Goal: Transaction & Acquisition: Purchase product/service

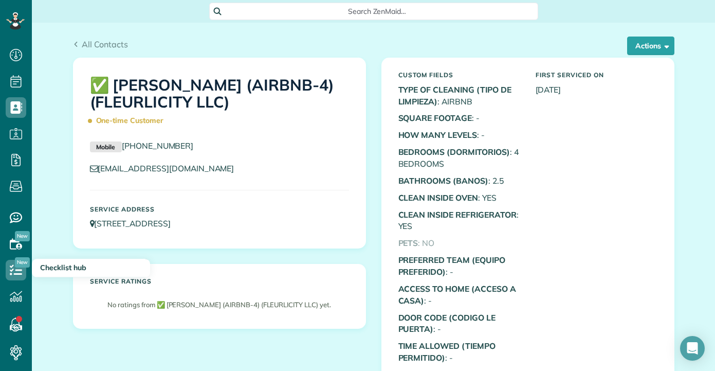
scroll to position [5, 5]
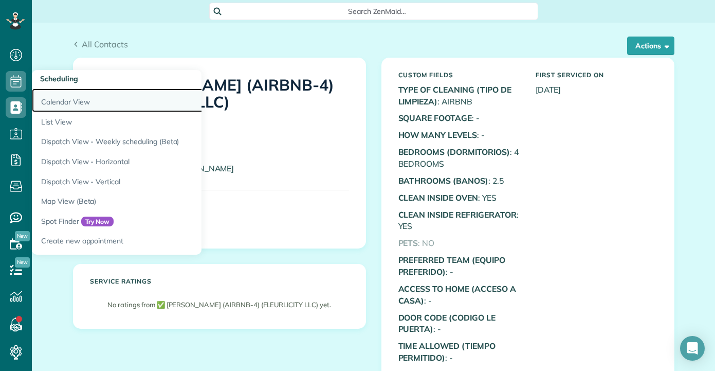
click at [62, 96] on link "Calendar View" at bounding box center [160, 100] width 257 height 24
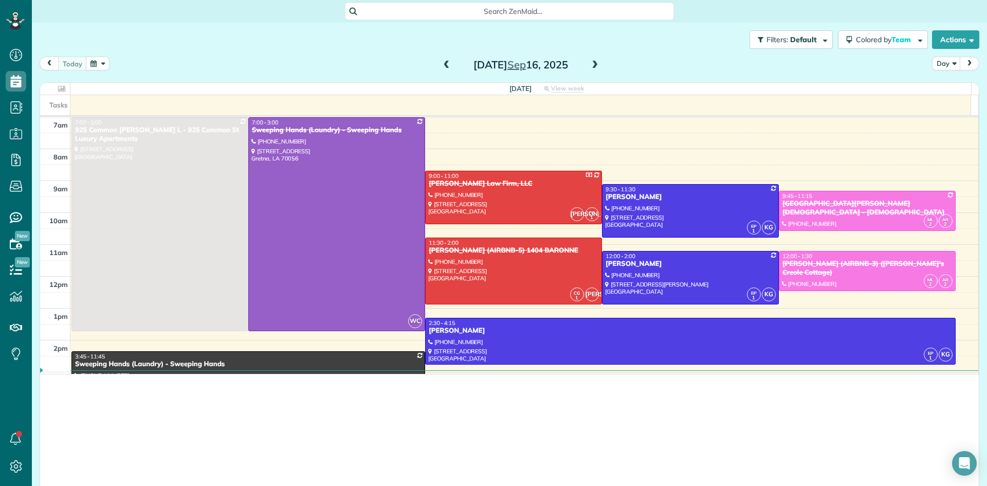
scroll to position [486, 32]
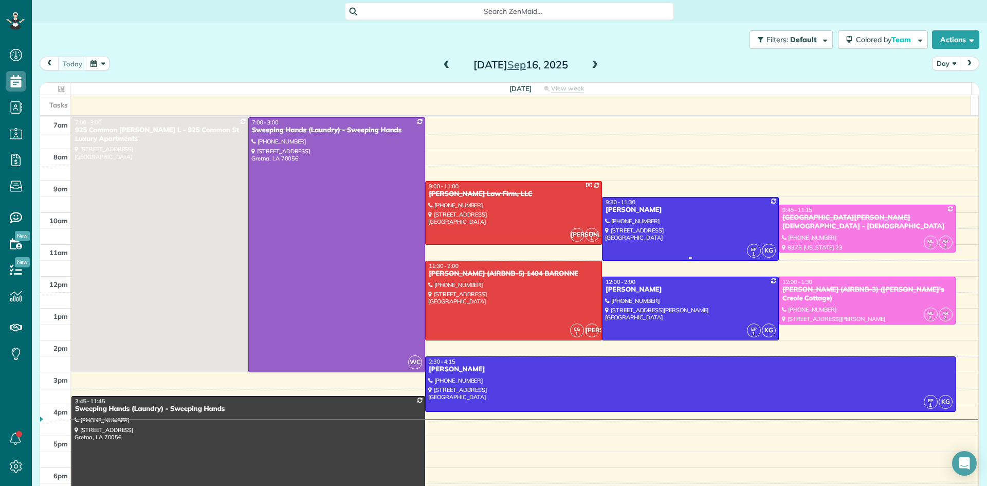
click at [668, 219] on div at bounding box center [690, 228] width 176 height 63
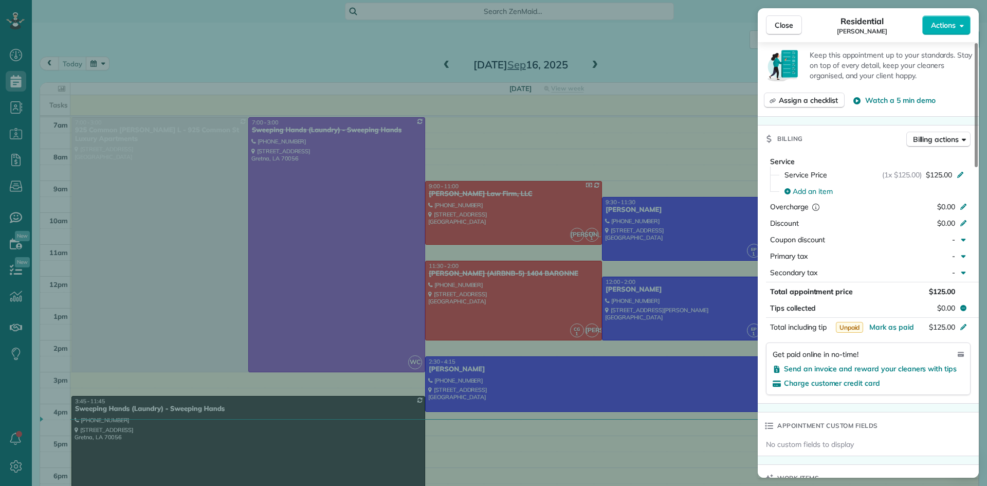
scroll to position [519, 0]
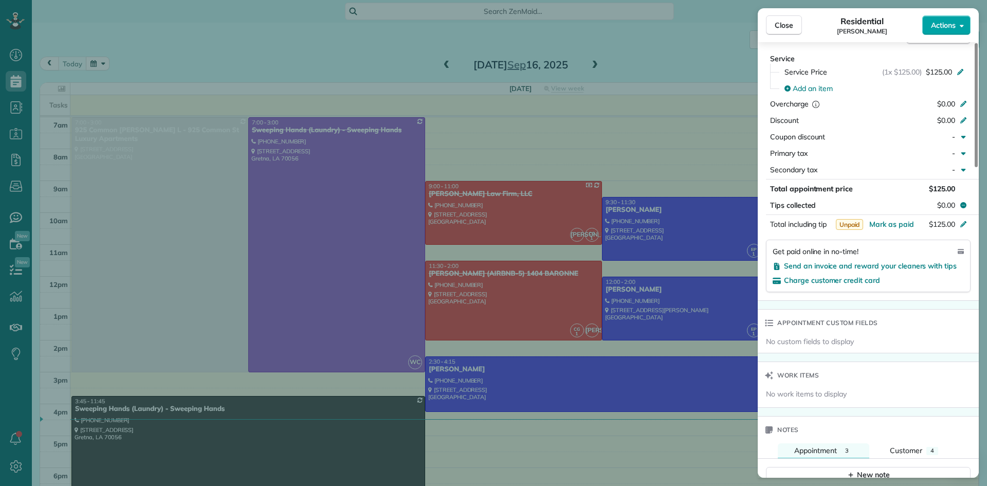
click at [714, 25] on span "Actions" at bounding box center [943, 25] width 25 height 10
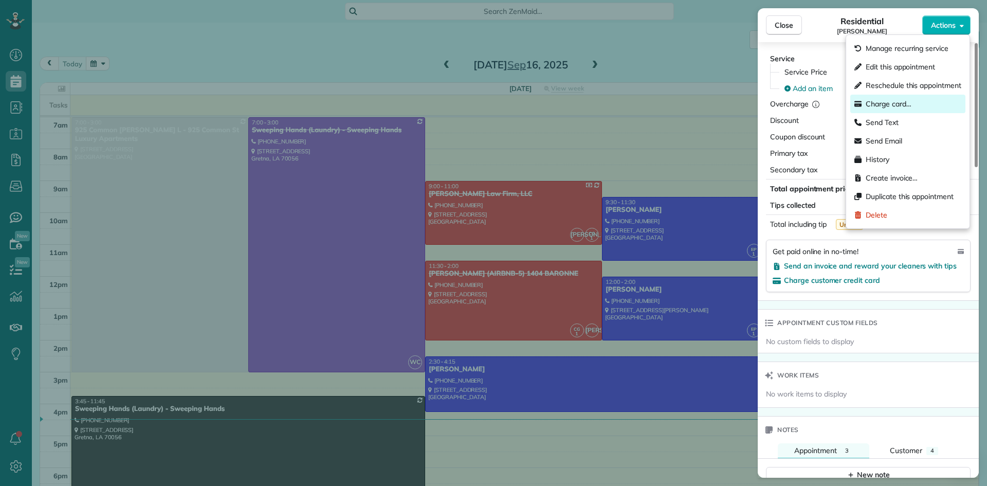
click at [714, 105] on span "Charge card…" at bounding box center [888, 104] width 46 height 10
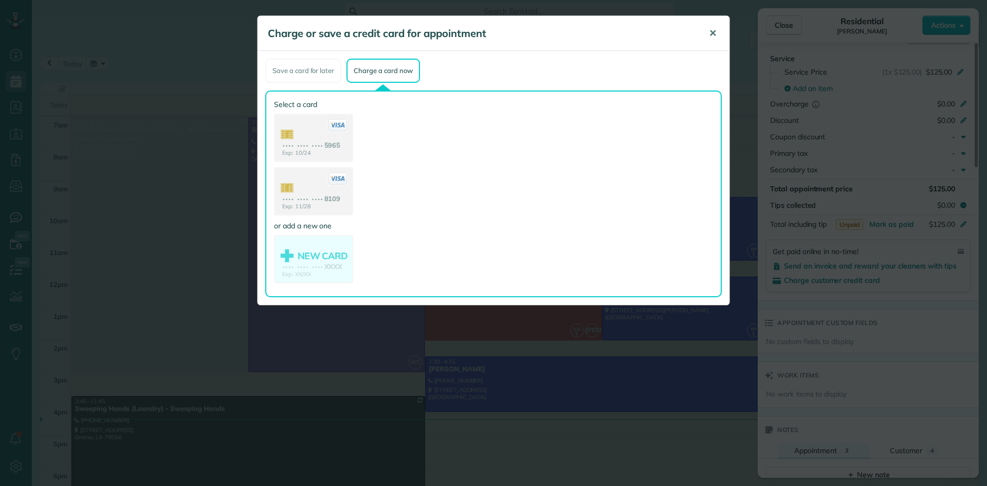
click at [713, 30] on span "✕" at bounding box center [713, 33] width 8 height 12
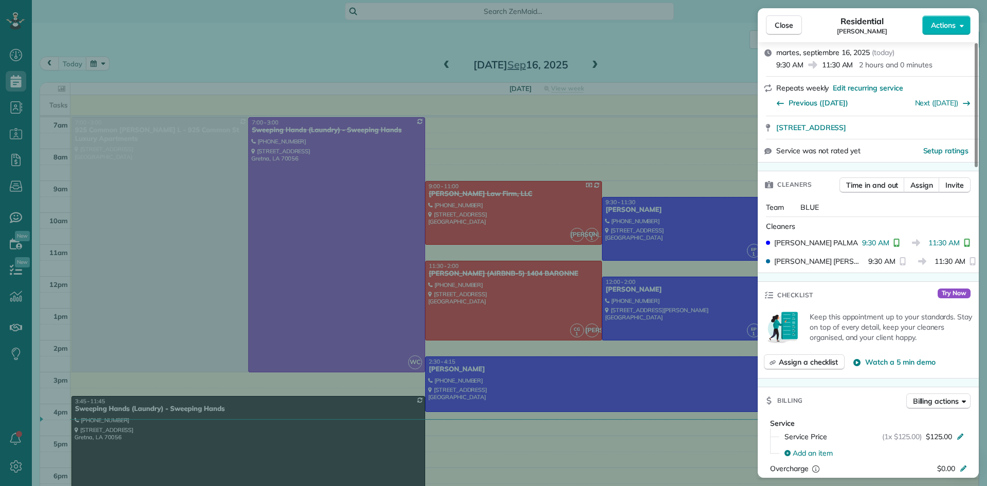
scroll to position [0, 0]
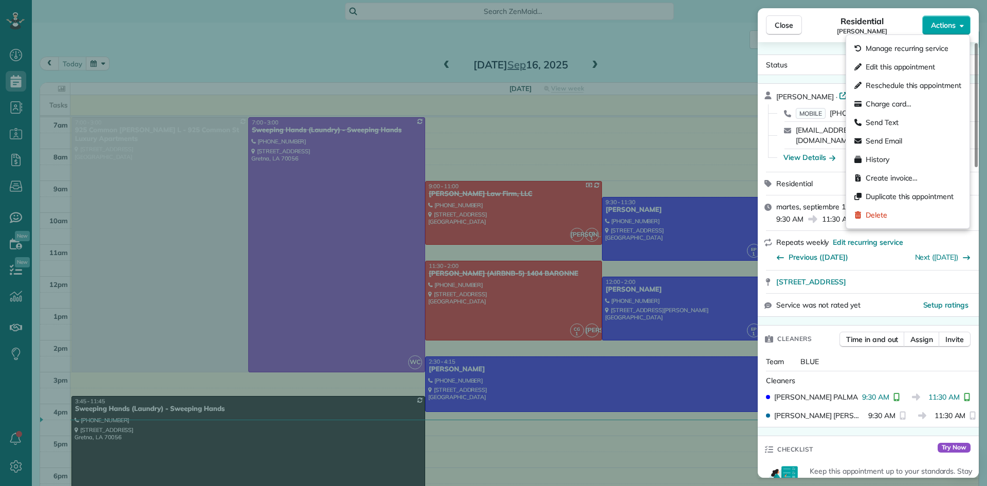
click at [714, 31] on button "Actions" at bounding box center [946, 25] width 48 height 20
click at [714, 101] on span "Charge card…" at bounding box center [888, 104] width 46 height 10
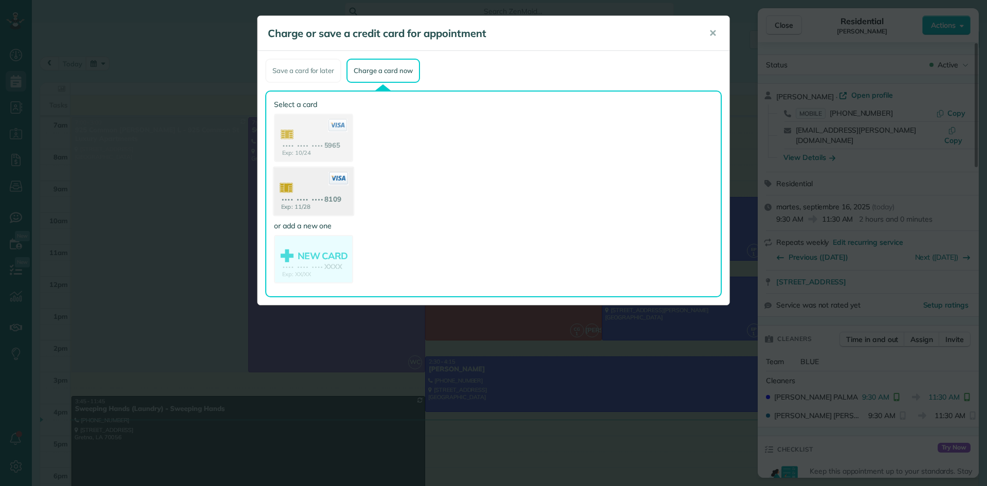
click at [325, 193] on use at bounding box center [313, 193] width 79 height 50
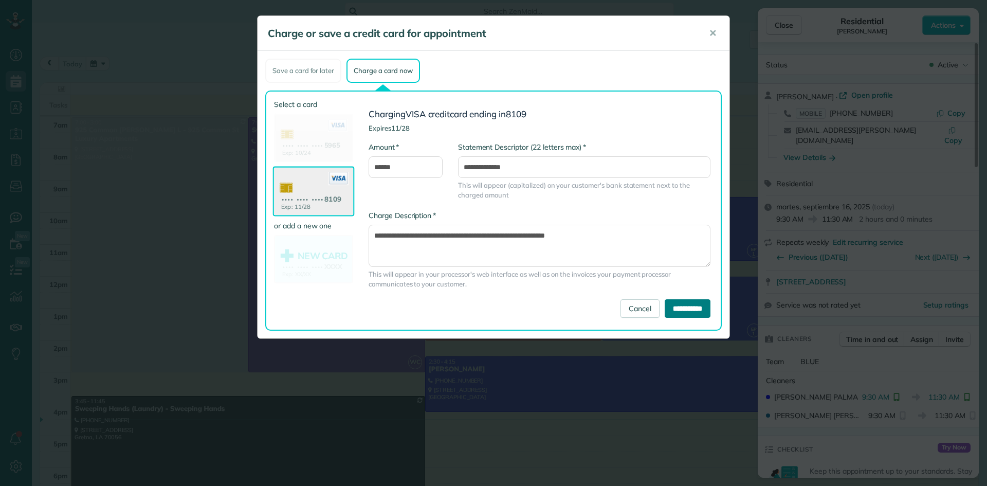
click at [693, 307] on input "**********" at bounding box center [687, 308] width 46 height 19
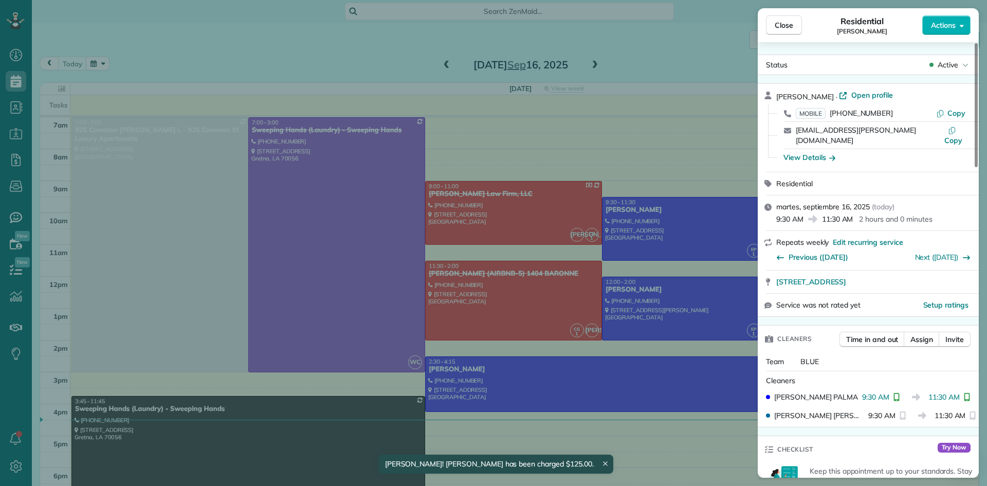
click at [380, 51] on div "Close Residential COURTENAY MILLER Actions Status Active COURTENAY MILLER · Ope…" at bounding box center [493, 243] width 987 height 486
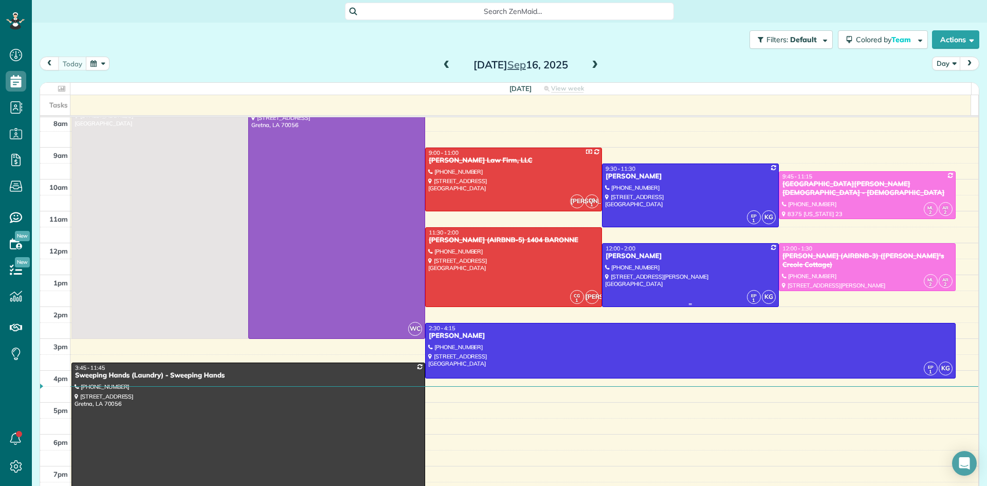
scroll to position [51, 0]
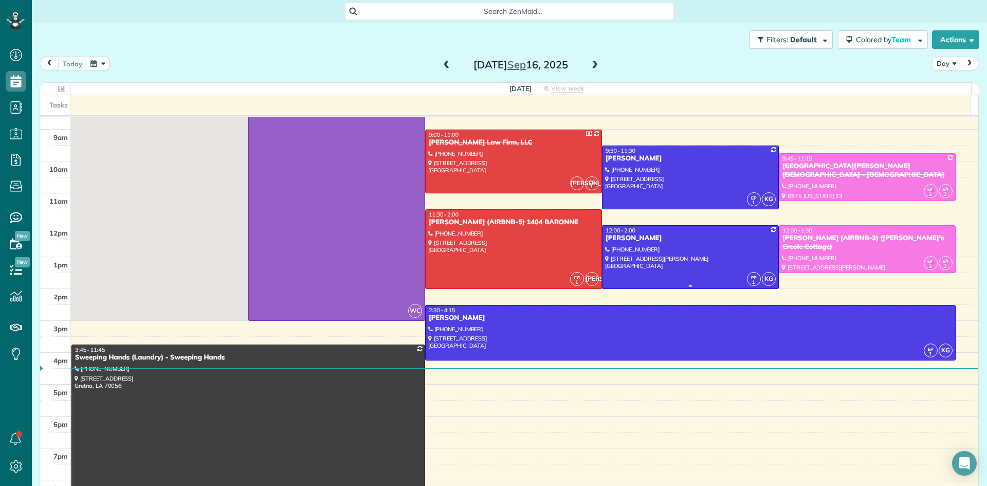
click at [655, 254] on div at bounding box center [690, 257] width 176 height 63
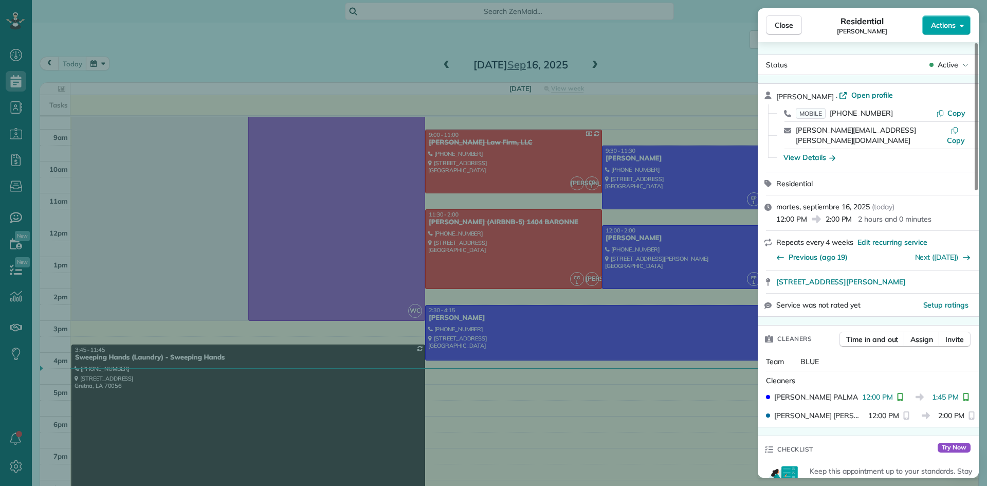
click at [714, 27] on span "Actions" at bounding box center [943, 25] width 25 height 10
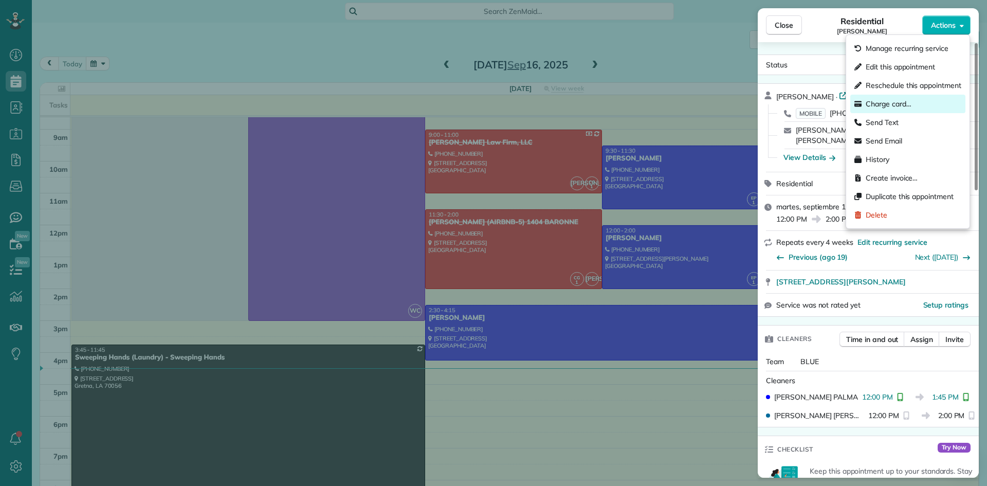
click at [714, 104] on span "Charge card…" at bounding box center [888, 104] width 46 height 10
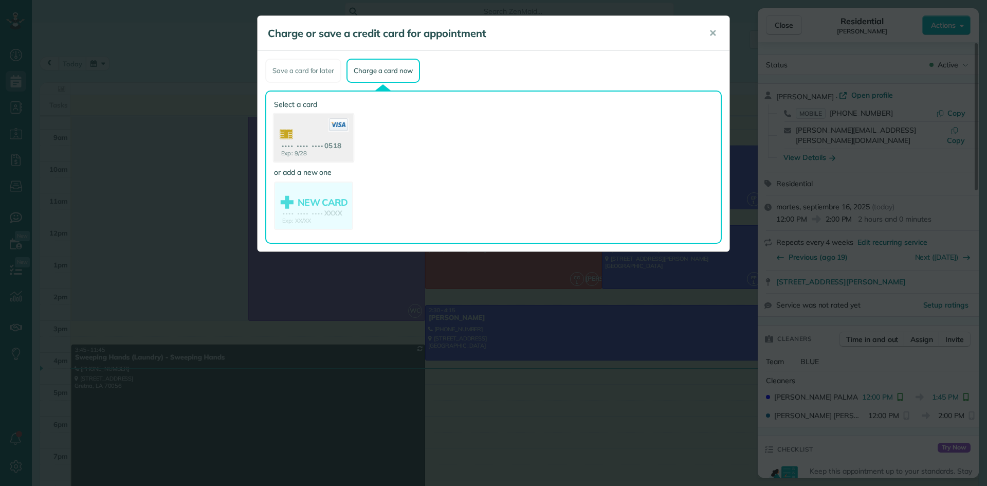
click at [328, 140] on use at bounding box center [313, 139] width 79 height 50
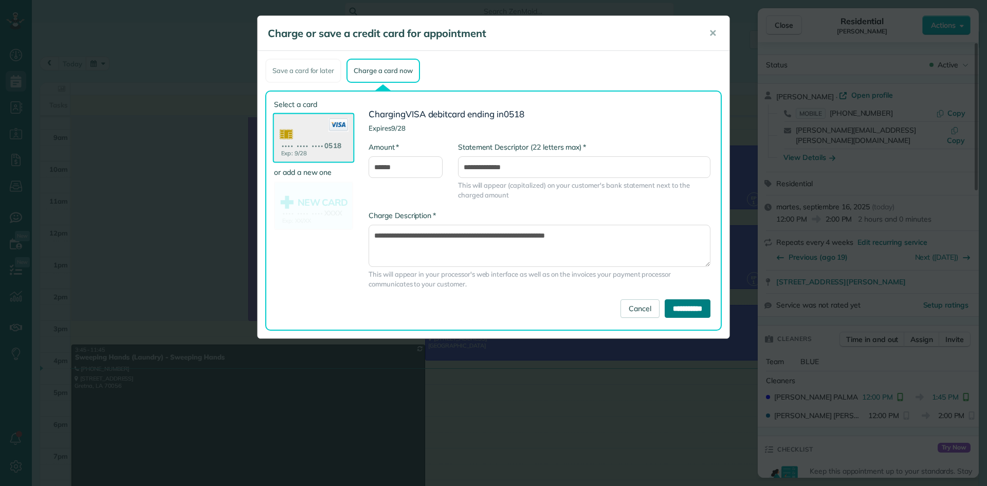
click at [694, 305] on input "**********" at bounding box center [687, 308] width 46 height 19
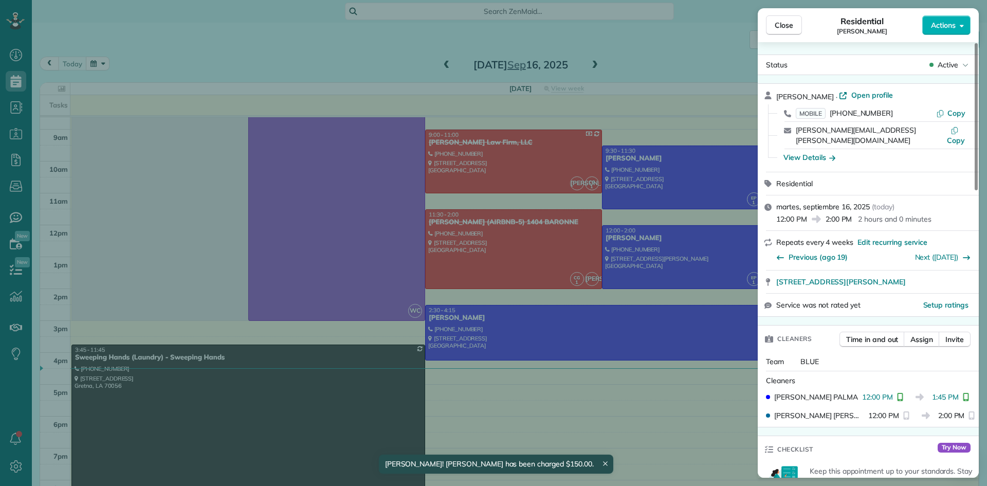
click at [200, 49] on div "Close Residential ALBERTHA HAMILTON Actions Status Active ALBERTHA HAMILTON · O…" at bounding box center [493, 243] width 987 height 486
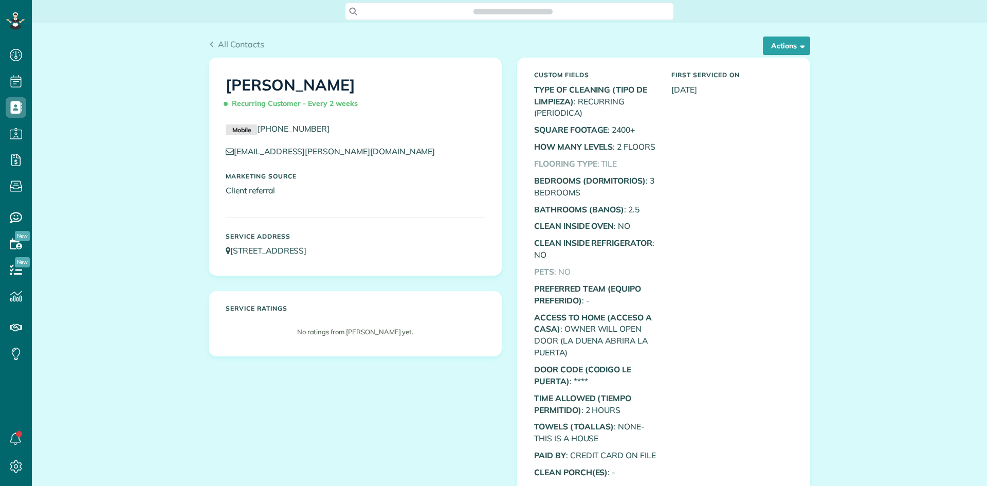
scroll to position [5, 5]
click at [781, 48] on button "Actions" at bounding box center [786, 45] width 47 height 19
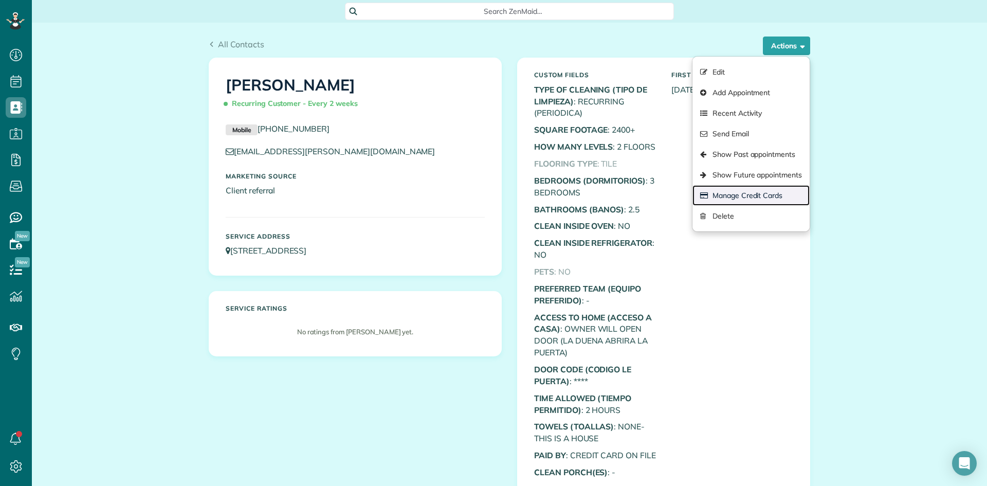
click at [744, 195] on link "Manage Credit Cards" at bounding box center [750, 195] width 117 height 21
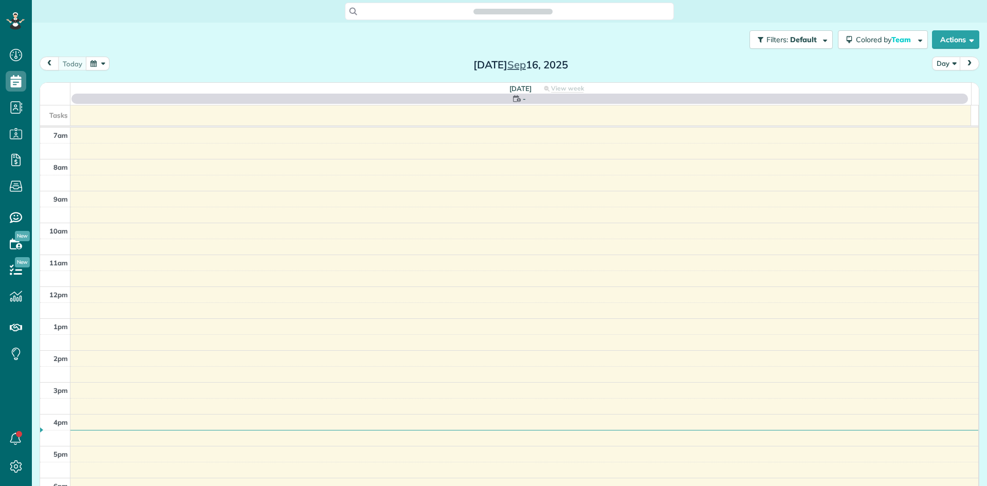
scroll to position [5, 5]
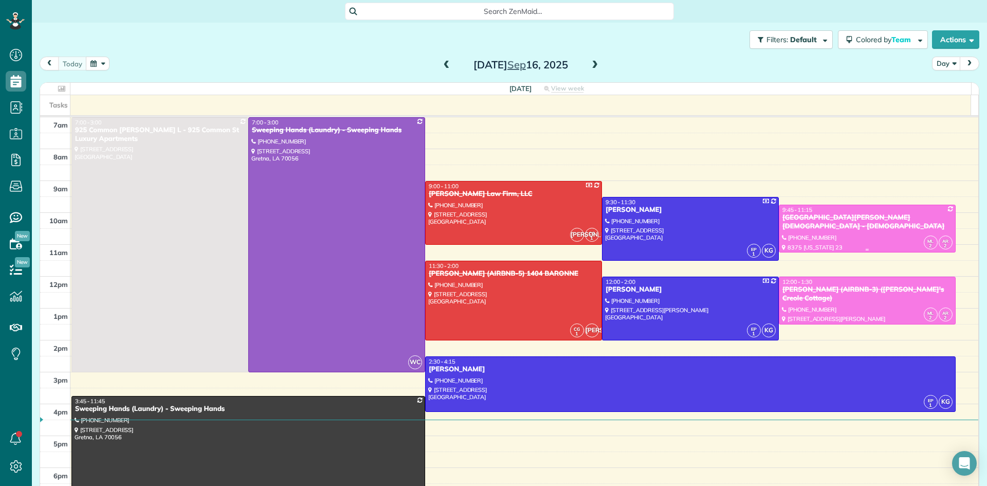
click at [845, 227] on div "Belle Chasse United Methodist Church - United Methodist Church" at bounding box center [867, 221] width 171 height 17
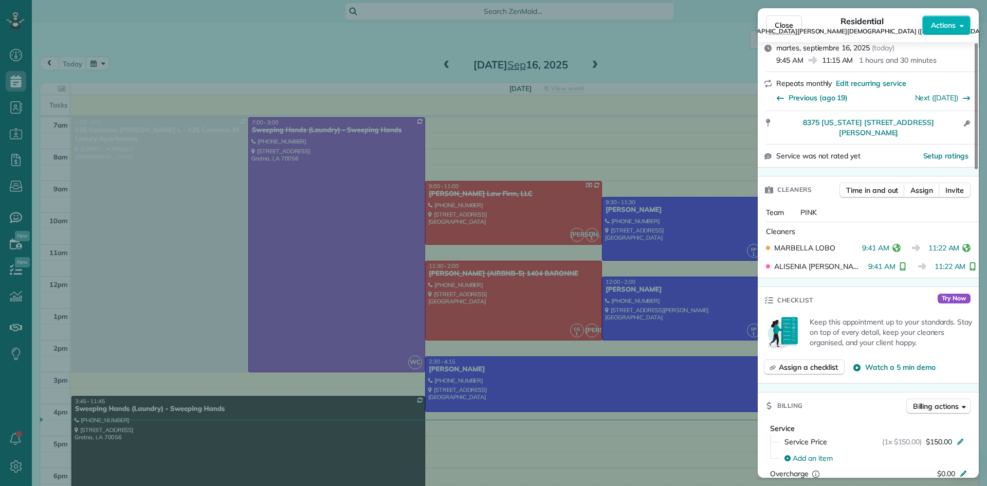
scroll to position [257, 0]
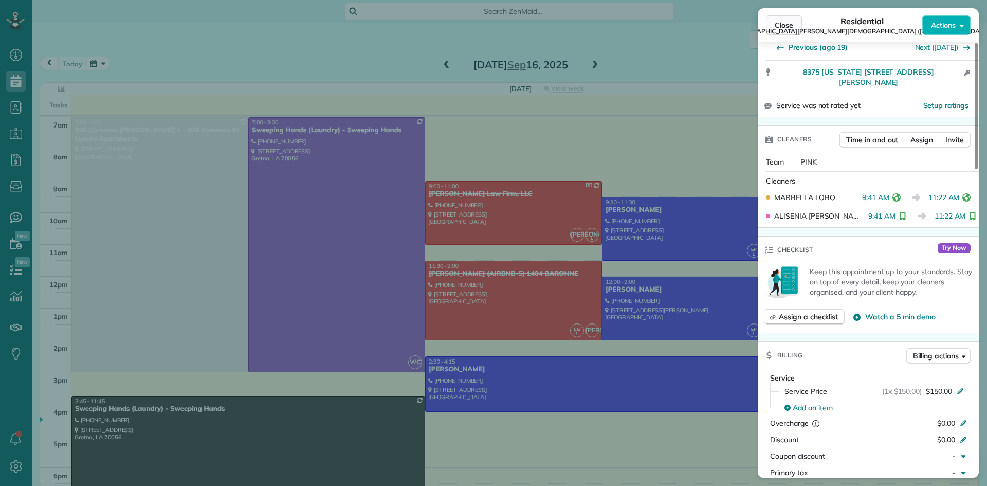
click at [778, 21] on span "Close" at bounding box center [783, 25] width 19 height 10
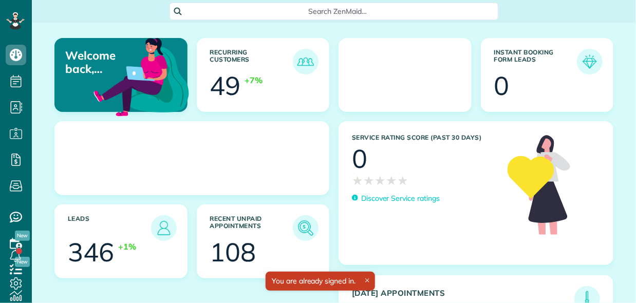
scroll to position [5, 5]
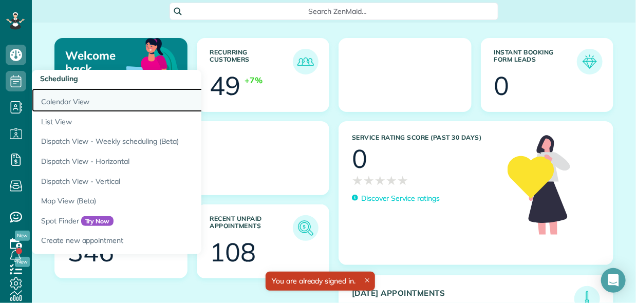
click at [69, 102] on link "Calendar View" at bounding box center [160, 100] width 257 height 24
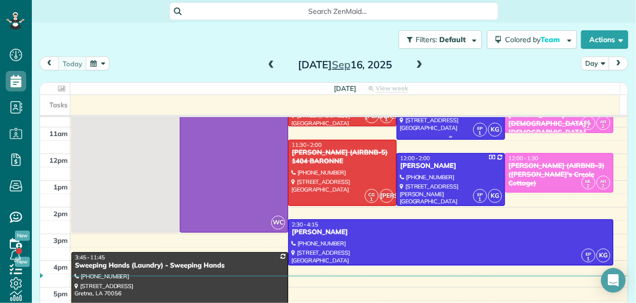
scroll to position [154, 0]
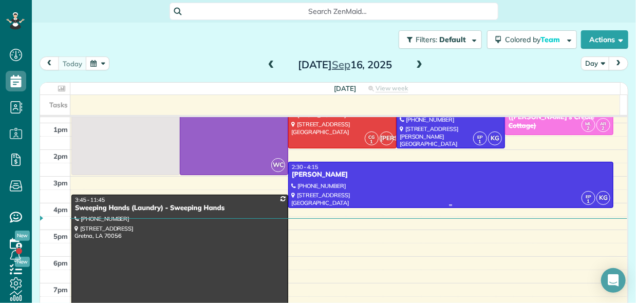
click at [404, 183] on div at bounding box center [451, 184] width 324 height 45
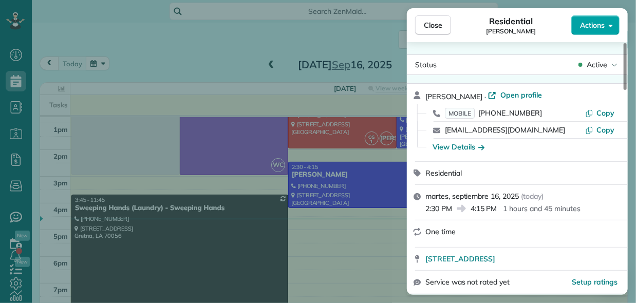
click at [595, 23] on span "Actions" at bounding box center [592, 25] width 25 height 10
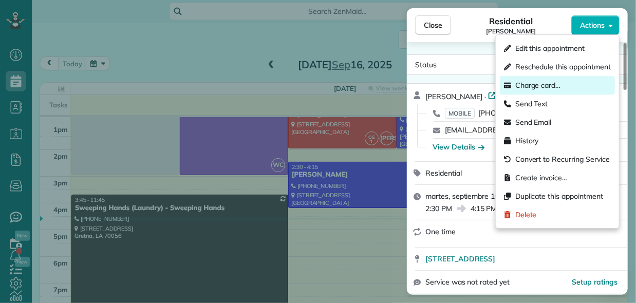
click at [528, 89] on span "Charge card…" at bounding box center [538, 85] width 46 height 10
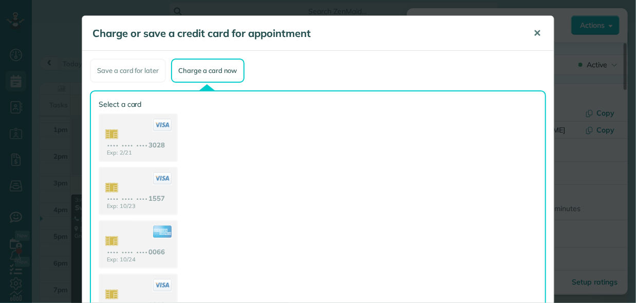
click at [534, 33] on span "✕" at bounding box center [537, 33] width 8 height 12
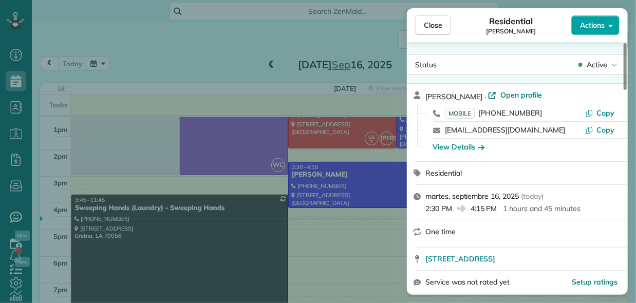
click at [603, 25] on span "Actions" at bounding box center [592, 25] width 25 height 10
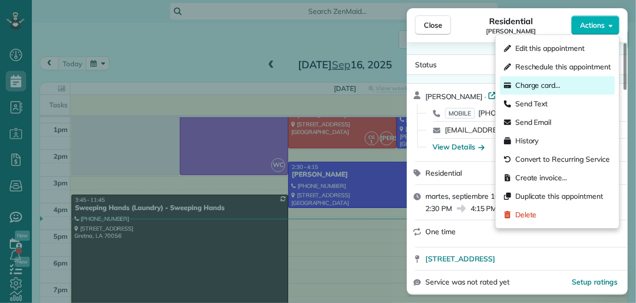
click at [537, 88] on span "Charge card…" at bounding box center [538, 85] width 46 height 10
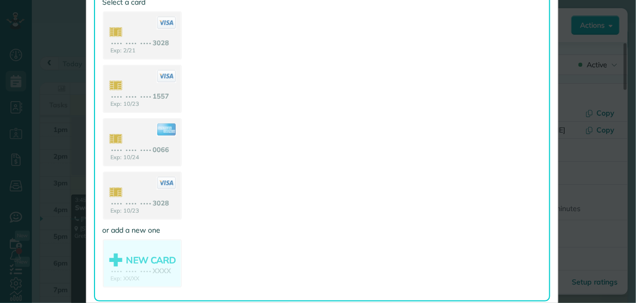
scroll to position [103, 0]
click at [137, 144] on use at bounding box center [141, 143] width 79 height 50
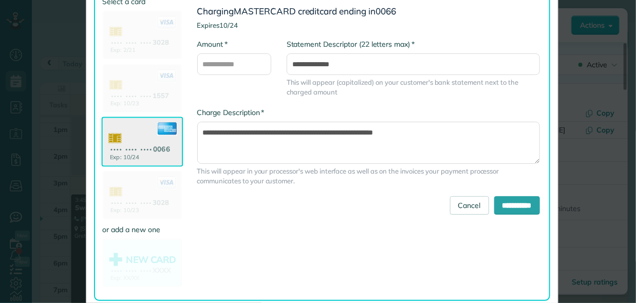
click at [590, 98] on div "Charge or save a credit card for appointment ✕ Save a card for later Charge a c…" at bounding box center [318, 151] width 636 height 303
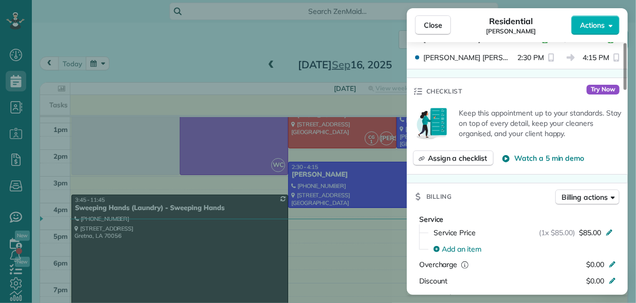
scroll to position [319, 0]
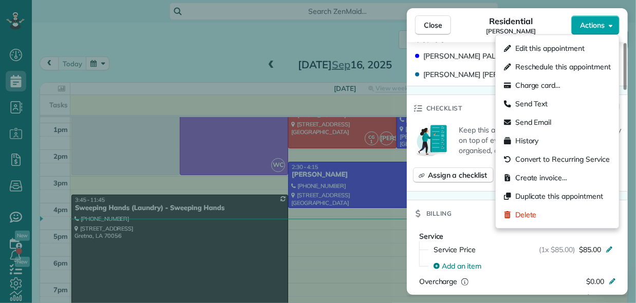
click at [594, 23] on span "Actions" at bounding box center [592, 25] width 25 height 10
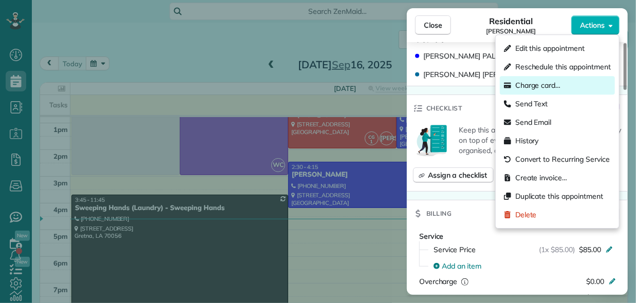
click at [538, 83] on span "Charge card…" at bounding box center [538, 85] width 46 height 10
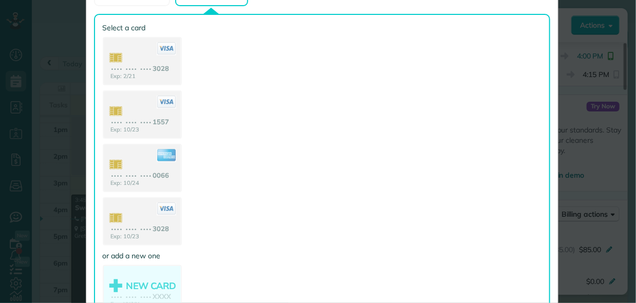
scroll to position [103, 0]
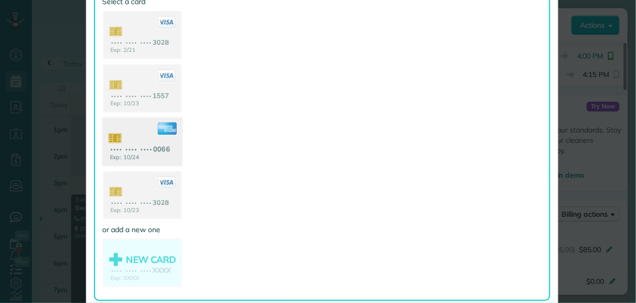
click at [133, 142] on use at bounding box center [141, 143] width 79 height 50
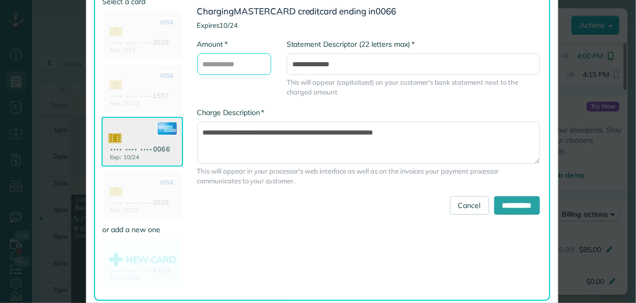
click at [217, 63] on input "* Amount" at bounding box center [234, 64] width 74 height 22
type input "**"
click at [518, 202] on input "**********" at bounding box center [517, 205] width 46 height 19
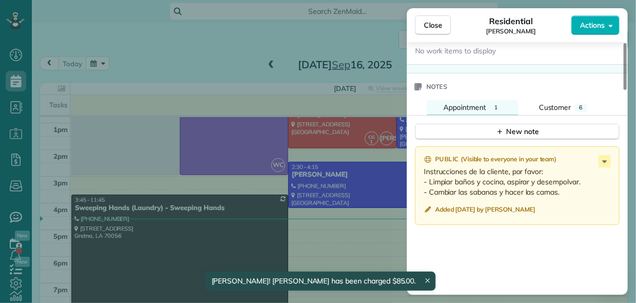
scroll to position [891, 0]
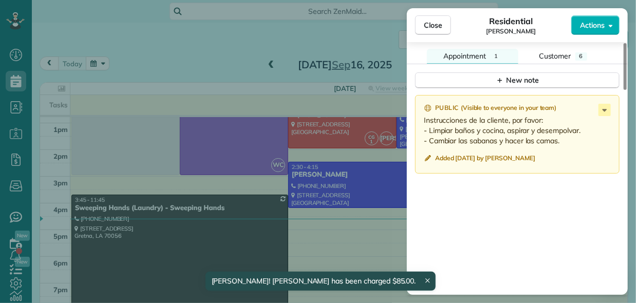
click at [163, 44] on div "Close Residential ELIZABETH WIDERQUIST Actions Status Active ELIZABETH WIDERQUI…" at bounding box center [318, 151] width 636 height 303
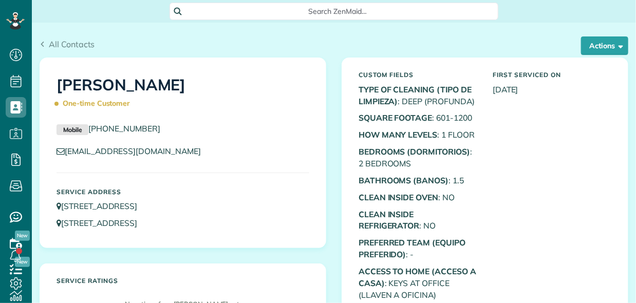
scroll to position [5, 5]
click at [596, 43] on button "Actions" at bounding box center [604, 45] width 47 height 19
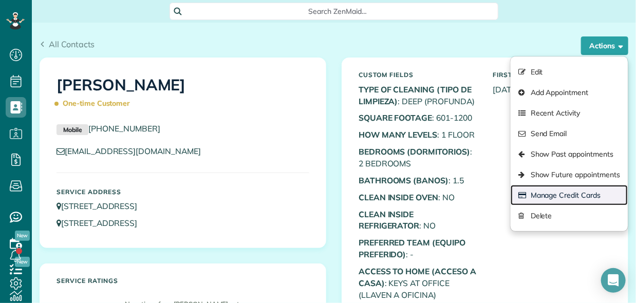
click at [559, 190] on link "Manage Credit Cards" at bounding box center [569, 195] width 117 height 21
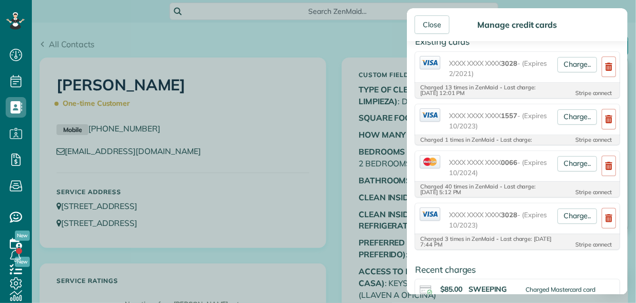
scroll to position [206, 0]
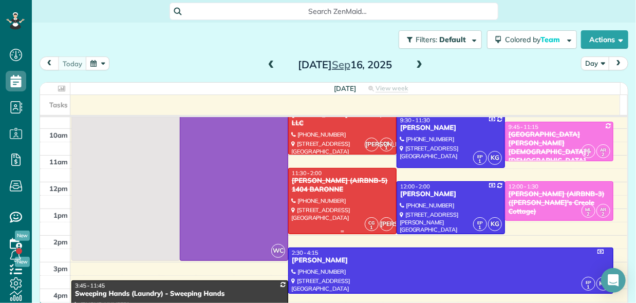
scroll to position [51, 0]
